Goal: Information Seeking & Learning: Learn about a topic

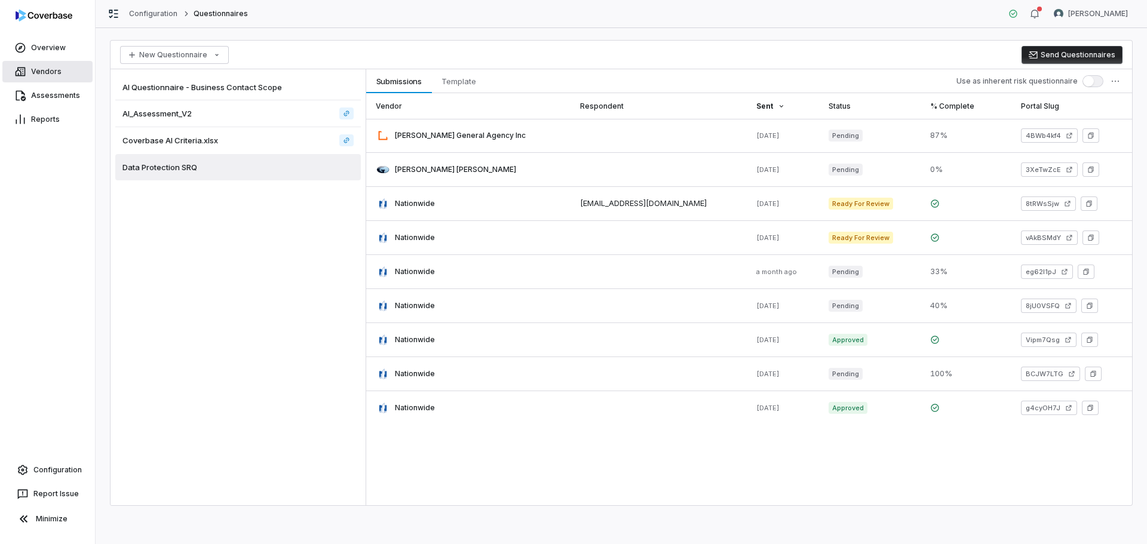
click at [53, 70] on link "Vendors" at bounding box center [47, 72] width 90 height 22
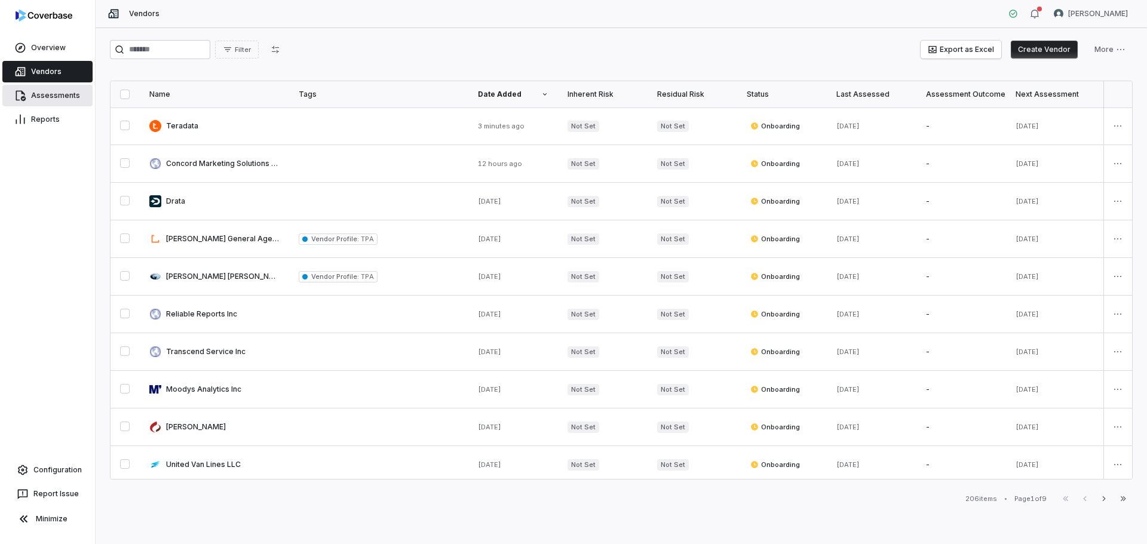
click at [50, 91] on link "Assessments" at bounding box center [47, 96] width 90 height 22
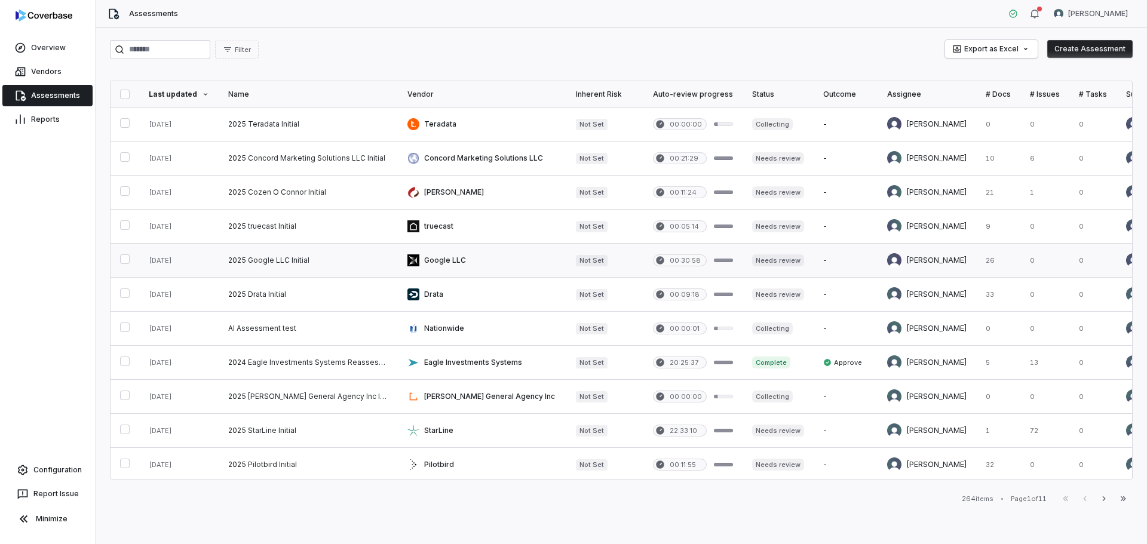
click at [456, 251] on link at bounding box center [482, 260] width 168 height 33
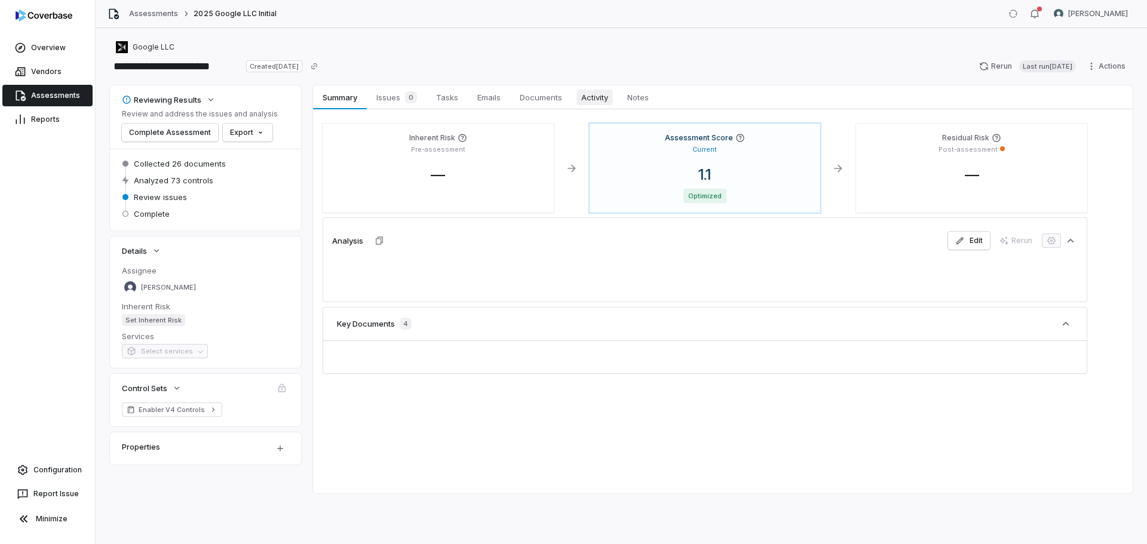
click at [584, 87] on link "Activity Activity" at bounding box center [595, 97] width 46 height 24
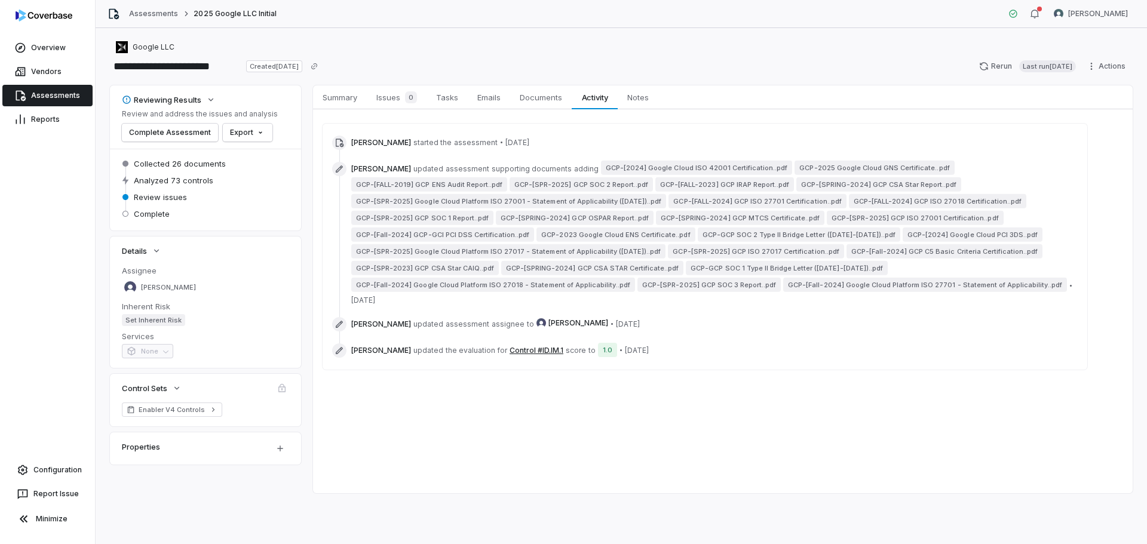
drag, startPoint x: 860, startPoint y: 331, endPoint x: 837, endPoint y: 331, distance: 22.7
click at [855, 331] on div "[PERSON_NAME] updated assessment assignee to [PERSON_NAME] • [DATE]" at bounding box center [704, 324] width 745 height 14
click at [386, 99] on span "Issues 0" at bounding box center [397, 97] width 50 height 17
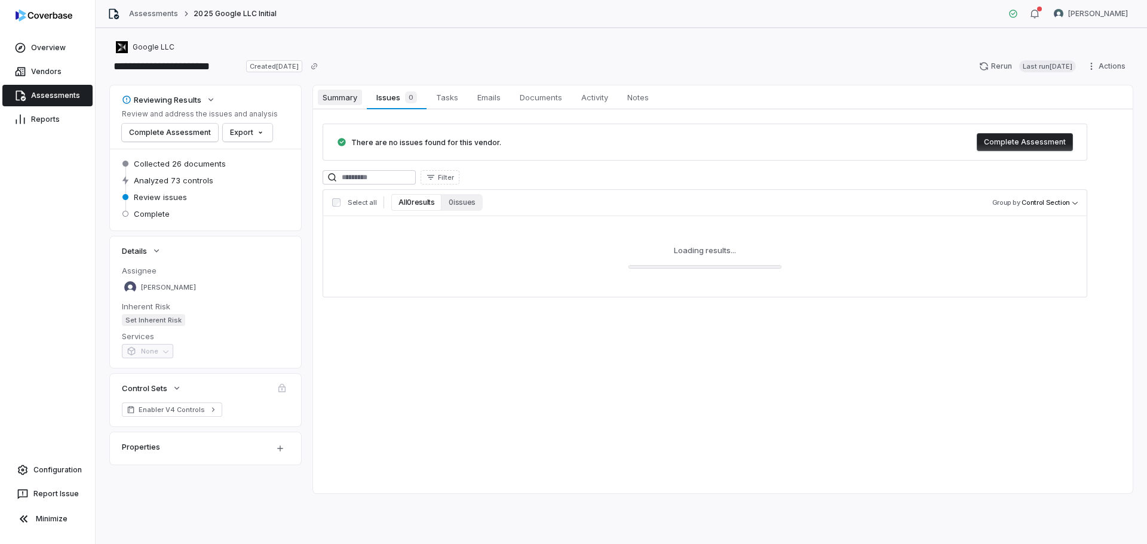
click at [343, 91] on span "Summary" at bounding box center [340, 98] width 44 height 16
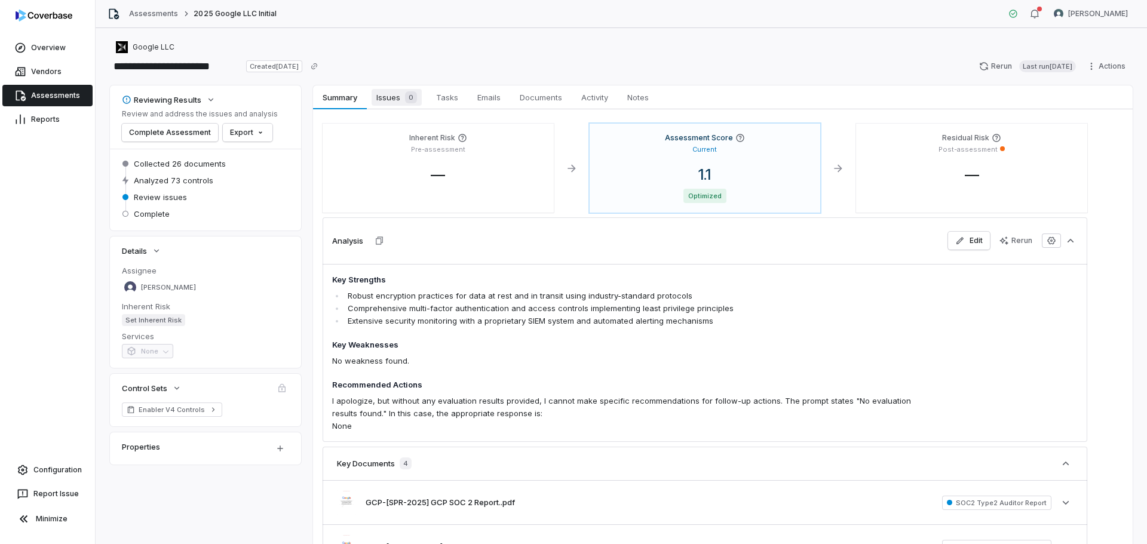
click at [392, 96] on span "Issues 0" at bounding box center [397, 97] width 50 height 17
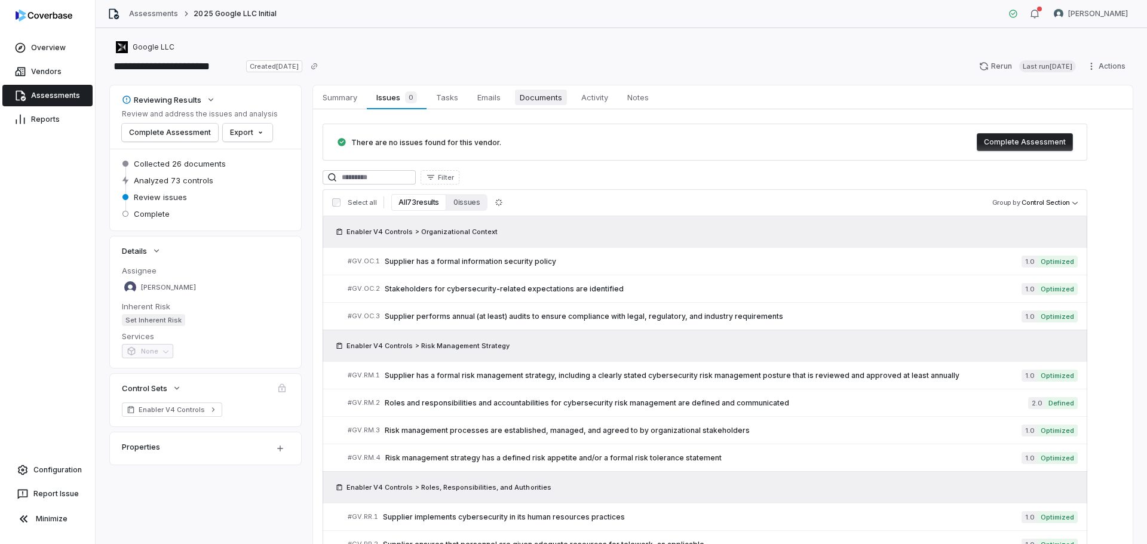
click at [533, 97] on span "Documents" at bounding box center [541, 98] width 52 height 16
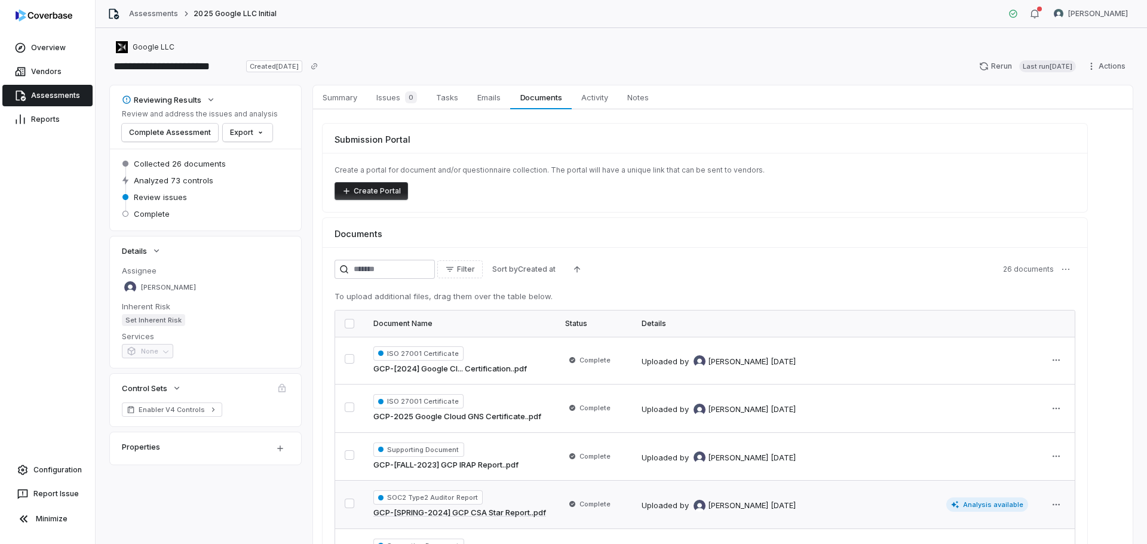
scroll to position [117, 0]
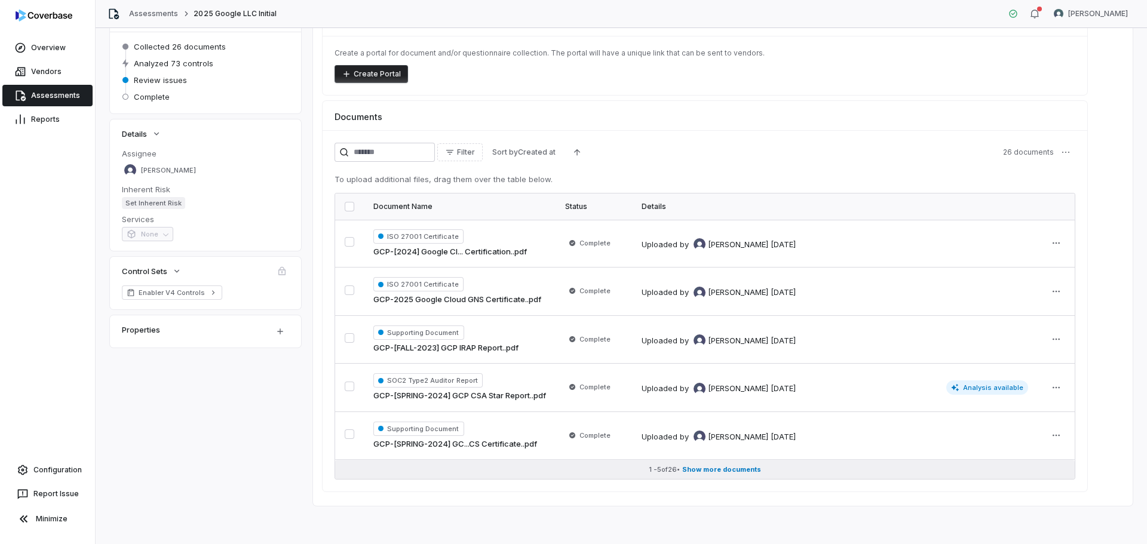
click at [702, 470] on span "Show more documents" at bounding box center [721, 469] width 79 height 9
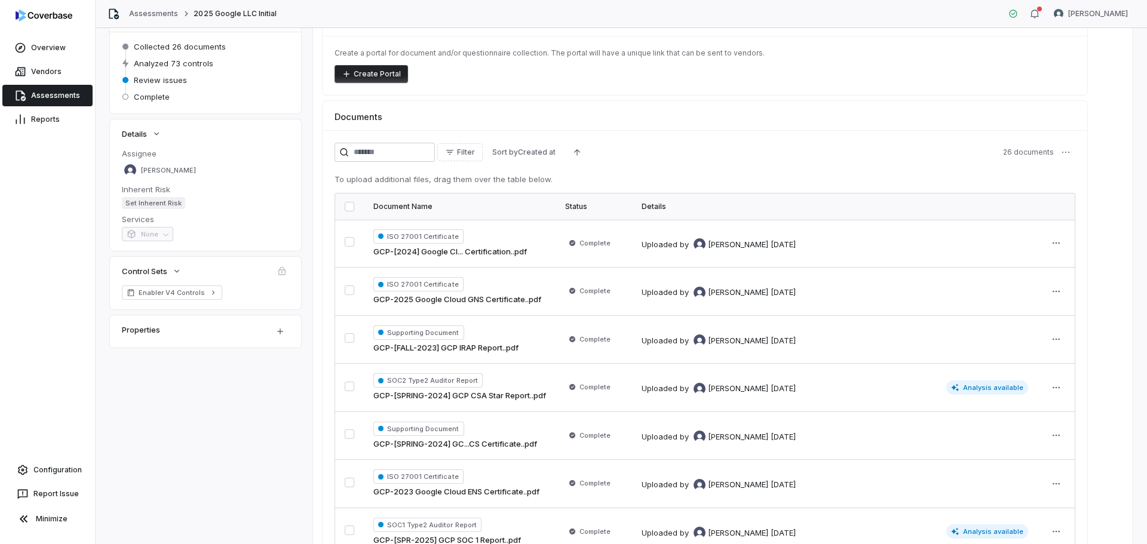
scroll to position [475, 0]
